Goal: Transaction & Acquisition: Download file/media

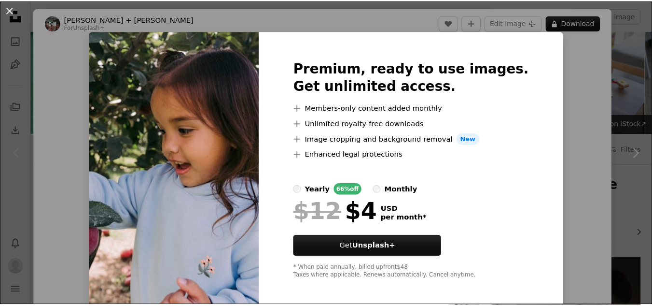
scroll to position [150, 0]
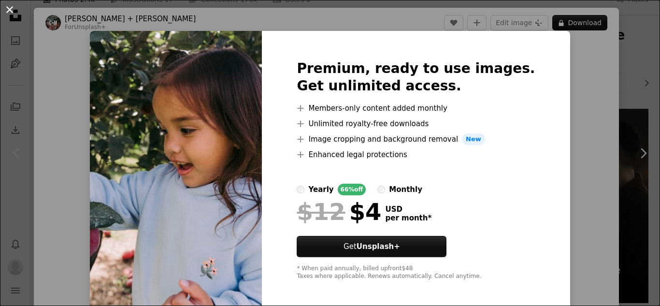
click at [10, 6] on button "An X shape" at bounding box center [10, 10] width 12 height 12
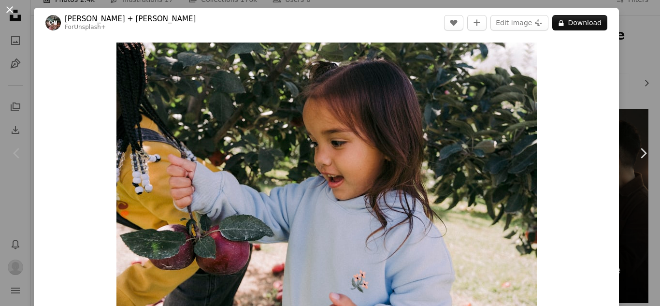
click at [8, 10] on button "An X shape" at bounding box center [10, 10] width 12 height 12
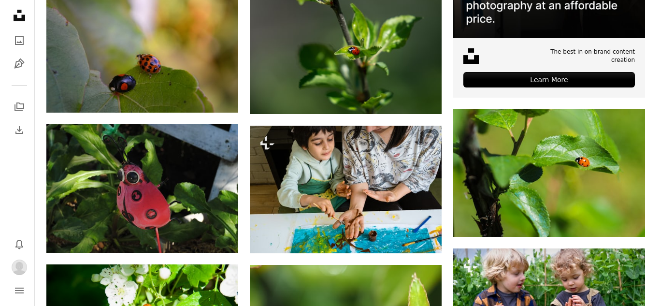
scroll to position [418, 0]
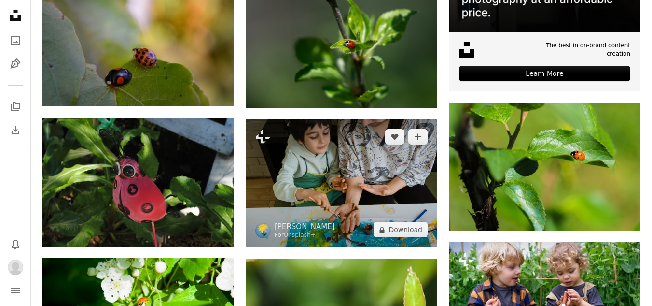
click at [302, 157] on img at bounding box center [342, 182] width 192 height 127
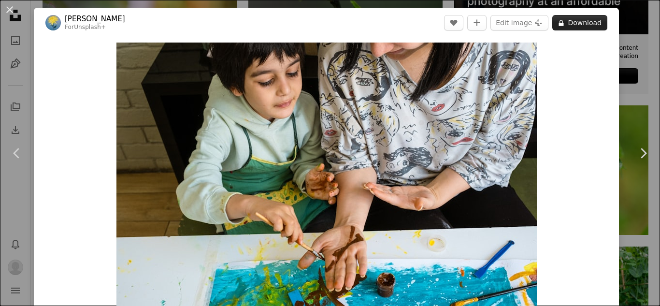
click at [574, 22] on button "A lock Download" at bounding box center [579, 22] width 55 height 15
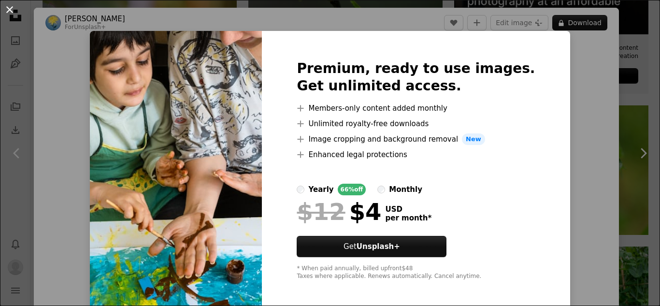
click at [11, 8] on button "An X shape" at bounding box center [10, 10] width 12 height 12
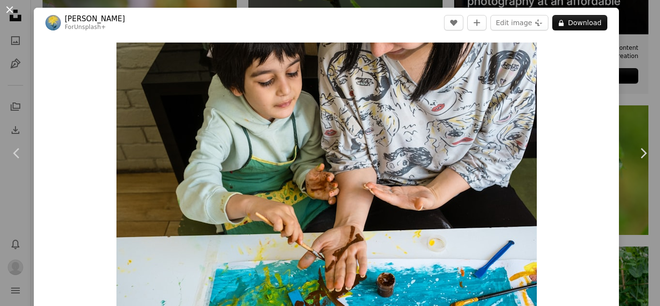
click at [11, 9] on button "An X shape" at bounding box center [10, 10] width 12 height 12
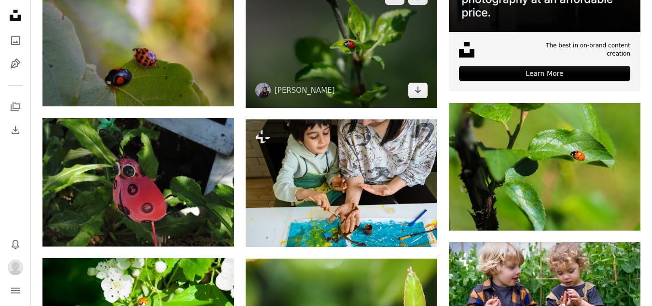
click at [357, 50] on img at bounding box center [342, 43] width 192 height 127
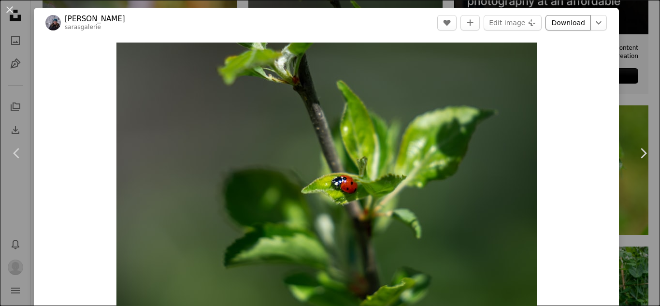
click at [566, 17] on link "Download" at bounding box center [567, 22] width 45 height 15
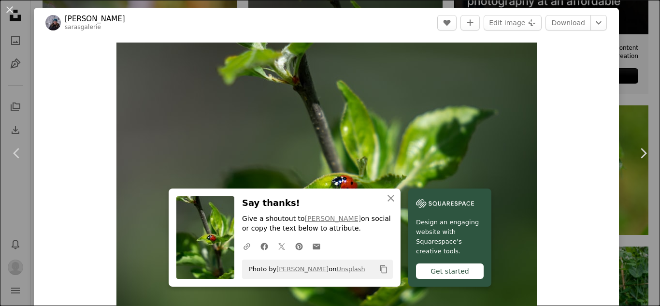
click at [379, 268] on icon "Copy content" at bounding box center [383, 269] width 9 height 9
